Goal: Find specific page/section: Find specific page/section

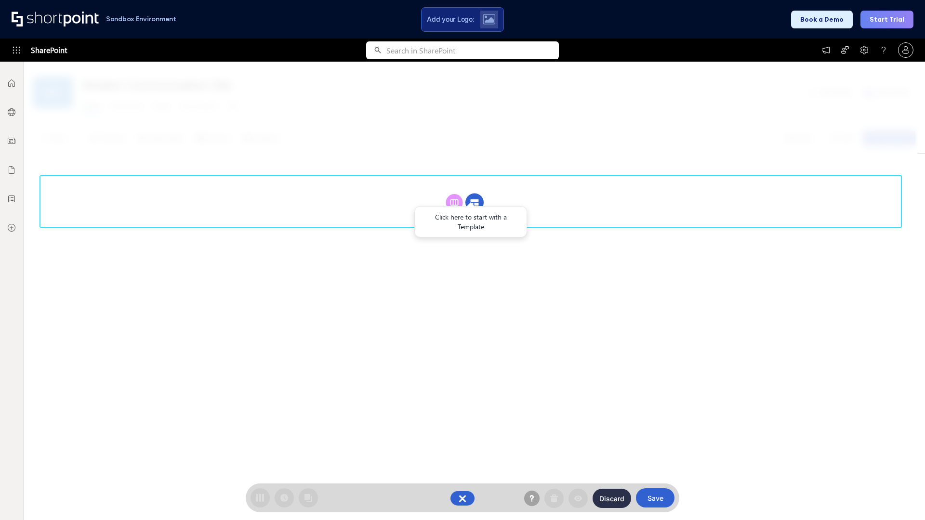
click at [474, 202] on circle at bounding box center [474, 203] width 18 height 18
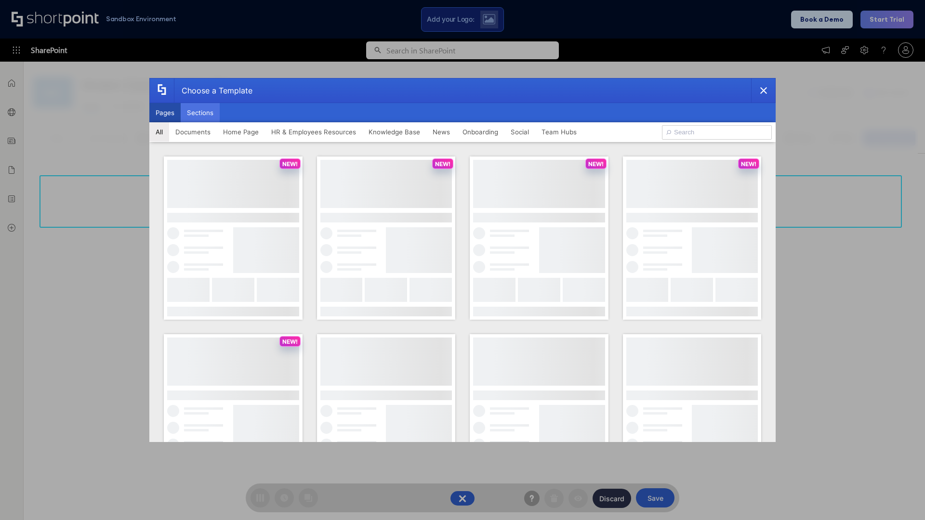
click at [200, 113] on button "Sections" at bounding box center [200, 112] width 39 height 19
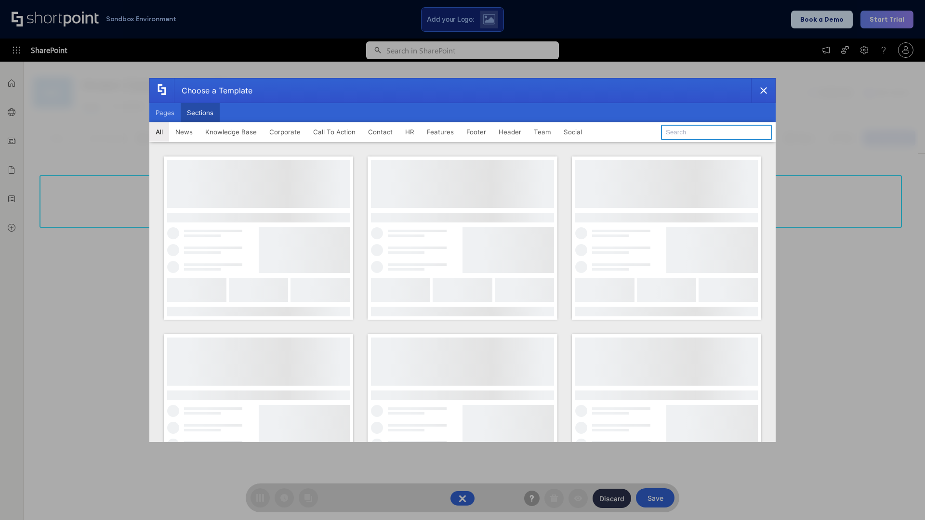
type input "Announcements"
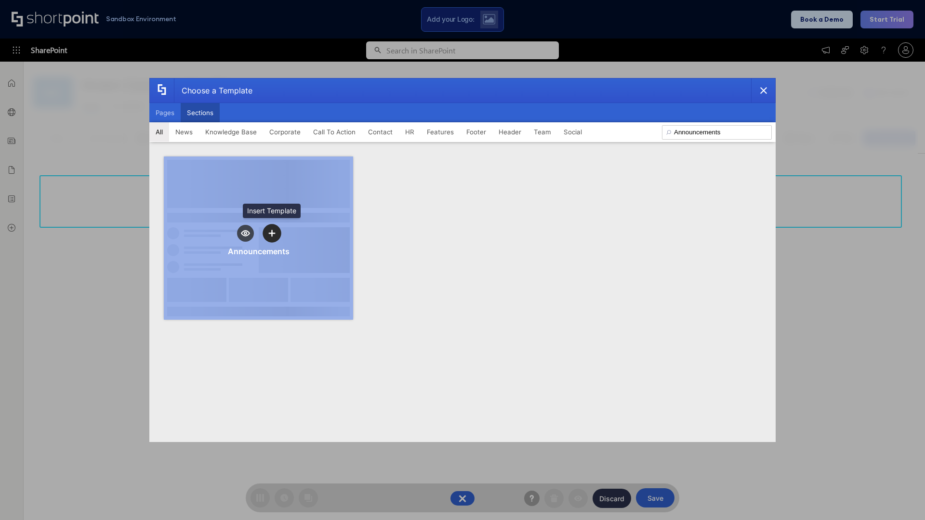
click at [272, 233] on icon "template selector" at bounding box center [271, 233] width 7 height 7
